Goal: Task Accomplishment & Management: Use online tool/utility

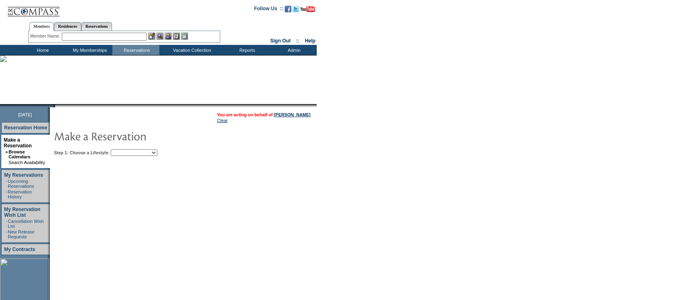
click at [145, 145] on table "You are acting on behalf of: [PERSON_NAME] Clear Step 1: Choose a Lifestyle: Be…" at bounding box center [208, 133] width 317 height 51
click at [143, 153] on select "Beach Leisure Metropolitan Mountain OIAL for Adventure OIAL for Couples OIAL fo…" at bounding box center [134, 153] width 47 height 7
select select "Metropolitan"
click at [125, 150] on select "Beach Leisure Metropolitan Mountain OIAL for Adventure OIAL for Couples OIAL fo…" at bounding box center [134, 153] width 47 height 7
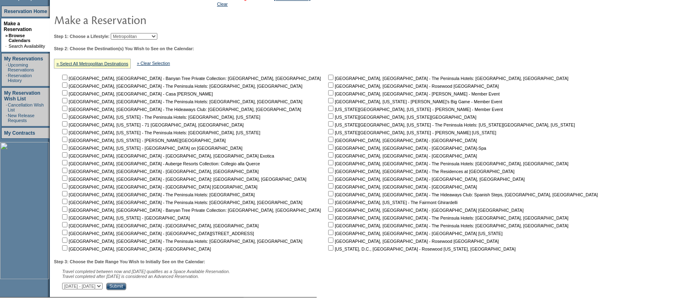
scroll to position [117, 0]
click at [67, 141] on input "checkbox" at bounding box center [64, 138] width 5 height 5
checkbox input "true"
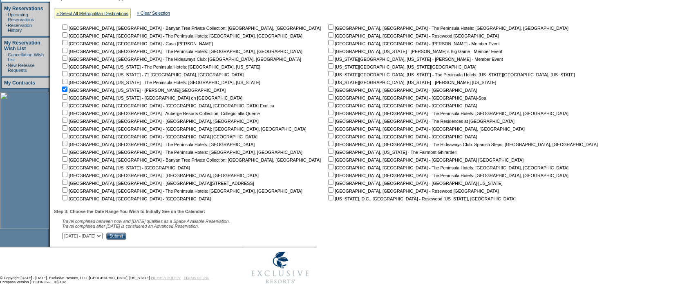
scroll to position [168, 0]
click at [126, 236] on input "Submit" at bounding box center [116, 236] width 20 height 7
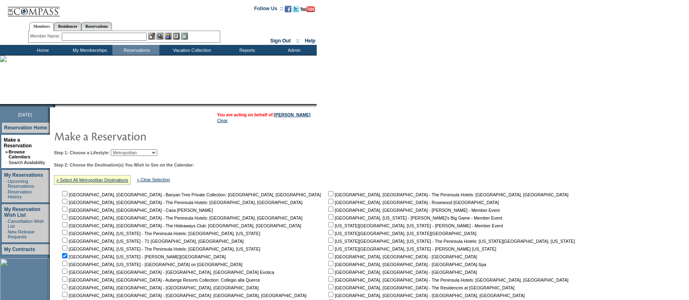
click at [46, 50] on td "Home" at bounding box center [41, 50] width 47 height 10
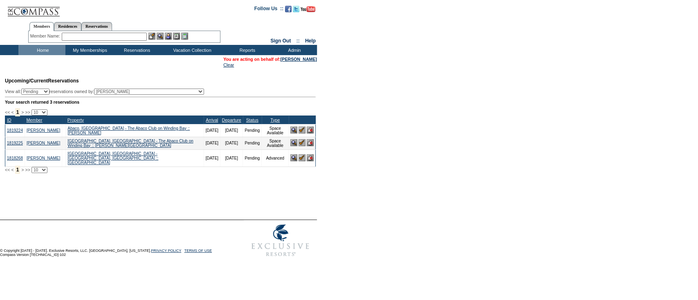
click at [126, 39] on input "text" at bounding box center [104, 37] width 85 height 8
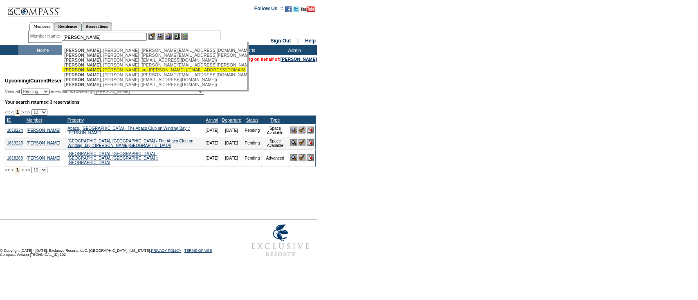
click at [126, 72] on div "McLaughlin , Rob and Chrissy (cbmclaugh@aol.com)" at bounding box center [154, 69] width 180 height 5
type input "McLaughlin, Rob and Chrissy (cbmclaugh@aol.com)"
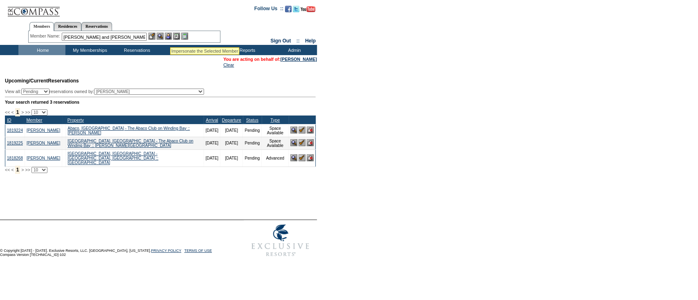
click at [170, 37] on img at bounding box center [168, 36] width 7 height 7
click at [163, 34] on img at bounding box center [160, 36] width 7 height 7
